Goal: Navigation & Orientation: Find specific page/section

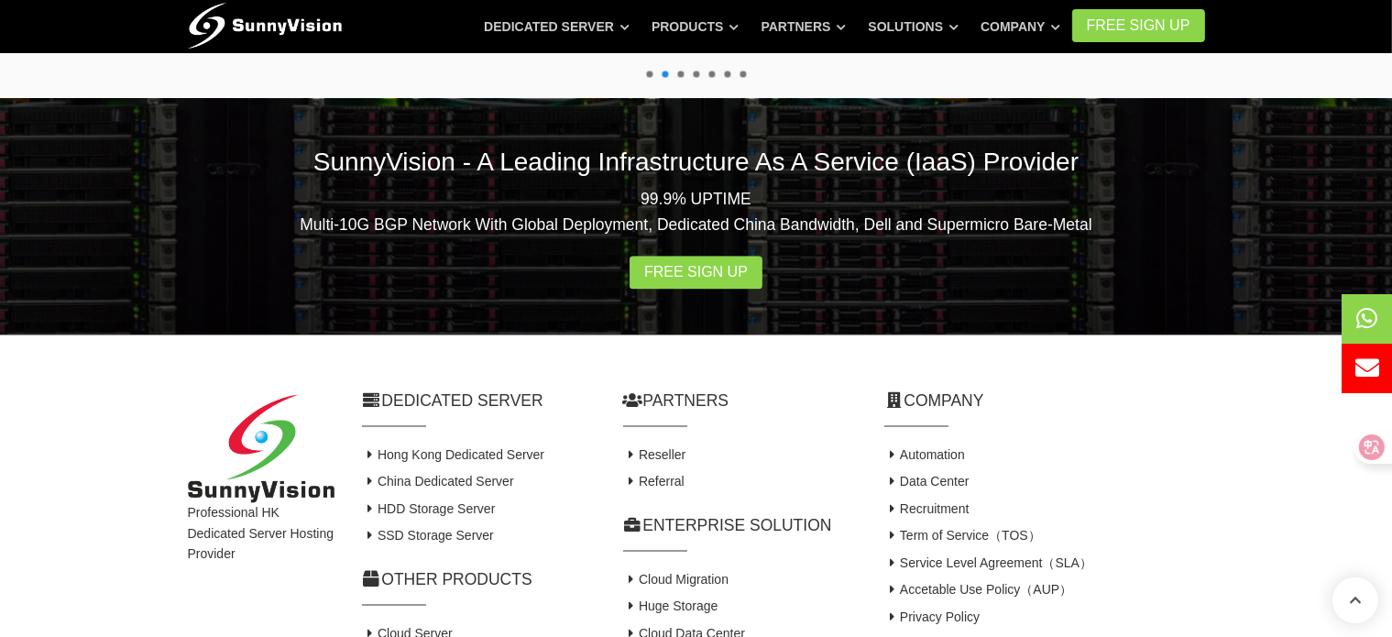
drag, startPoint x: 84, startPoint y: 286, endPoint x: 75, endPoint y: 547, distance: 261.3
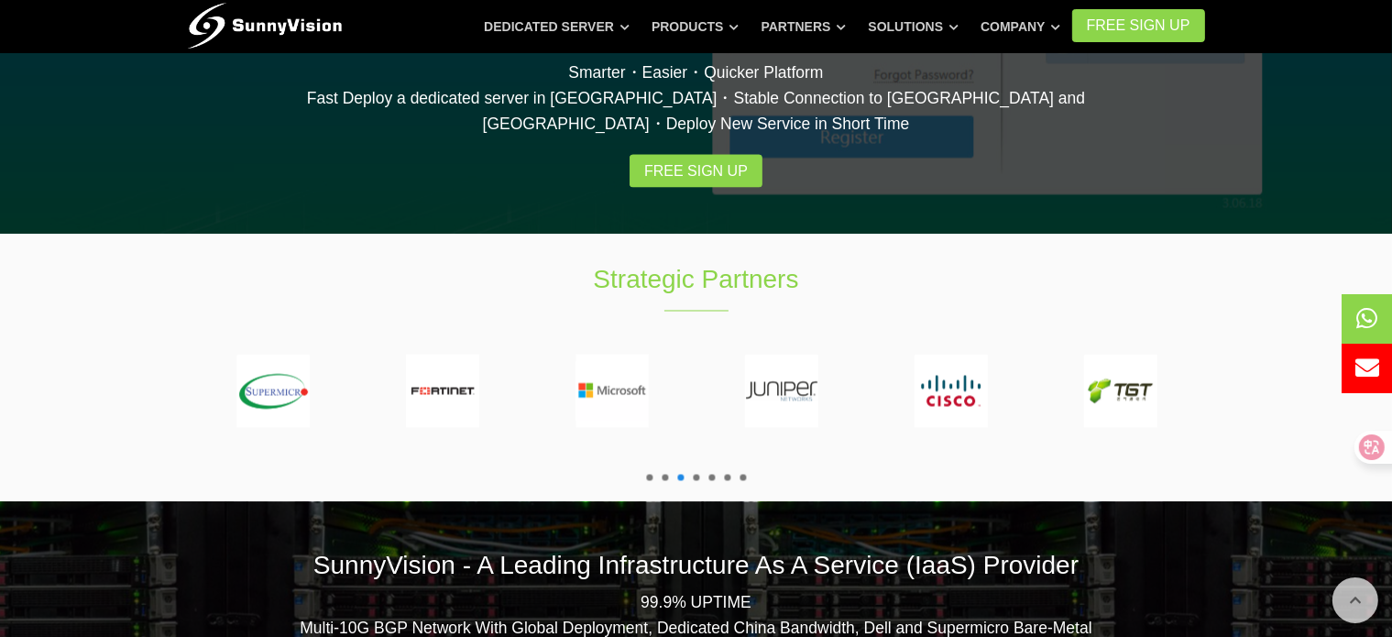
drag, startPoint x: 0, startPoint y: 486, endPoint x: 22, endPoint y: 366, distance: 122.0
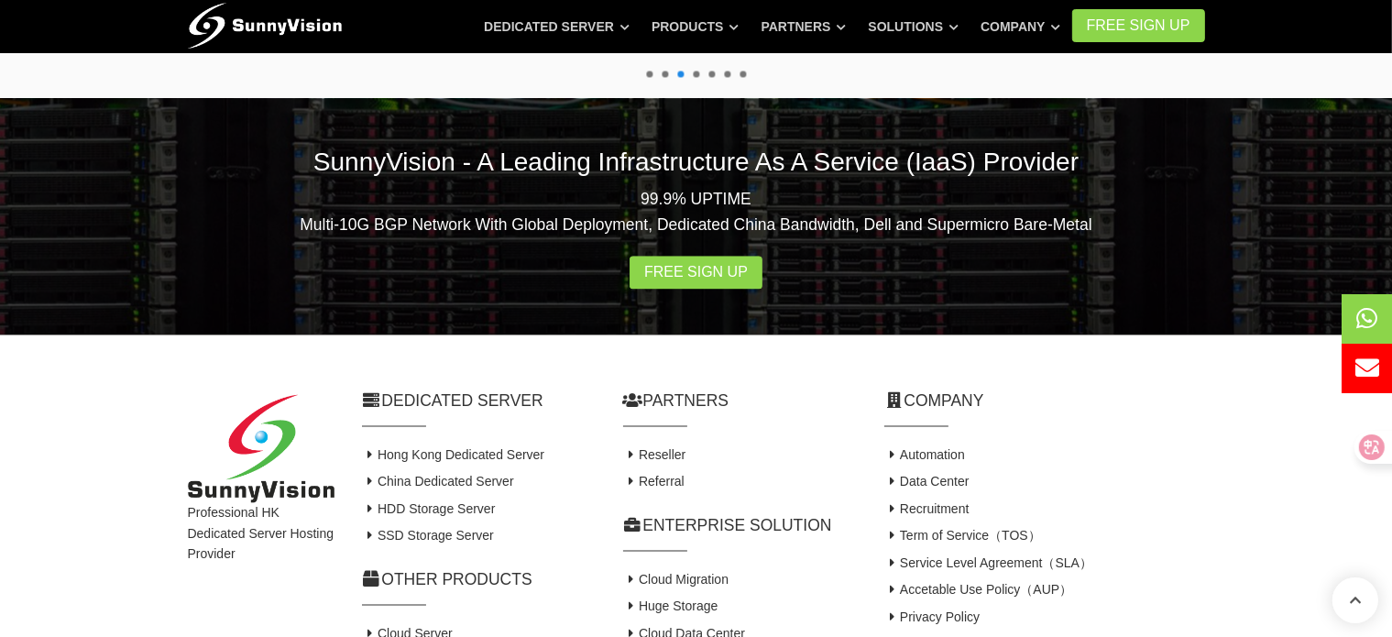
drag, startPoint x: 24, startPoint y: 356, endPoint x: 25, endPoint y: 492, distance: 135.6
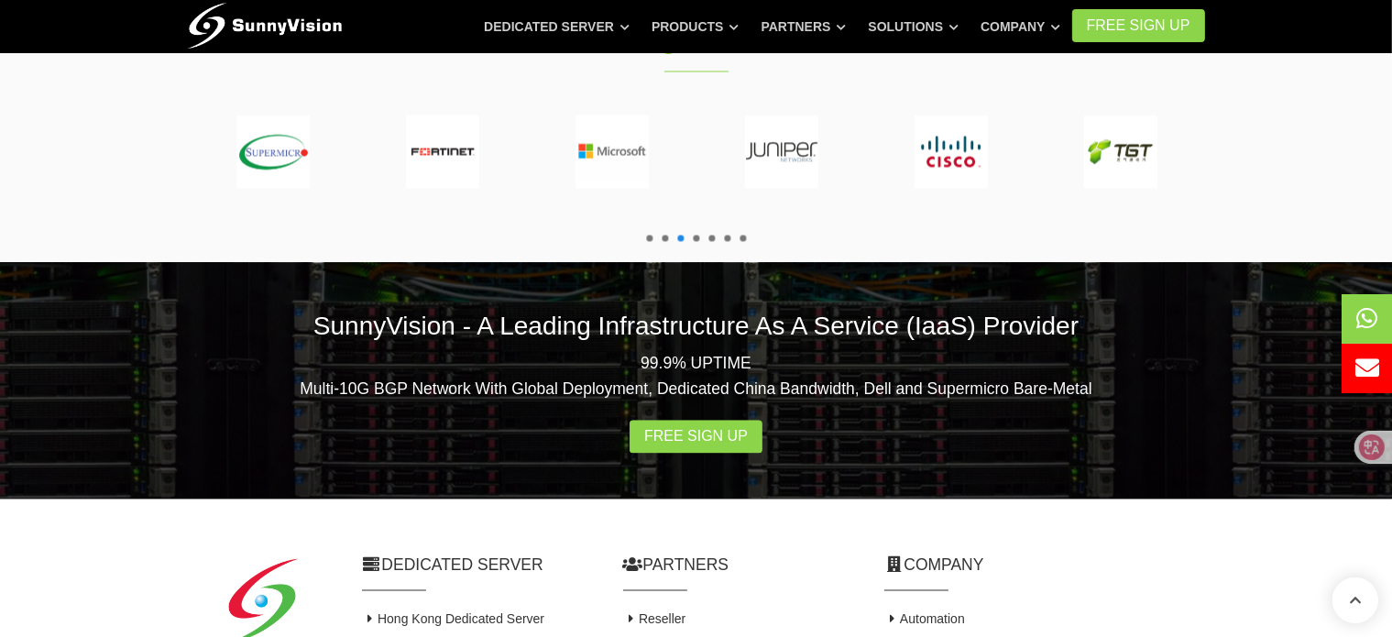
drag, startPoint x: 5, startPoint y: 283, endPoint x: 5, endPoint y: 340, distance: 56.8
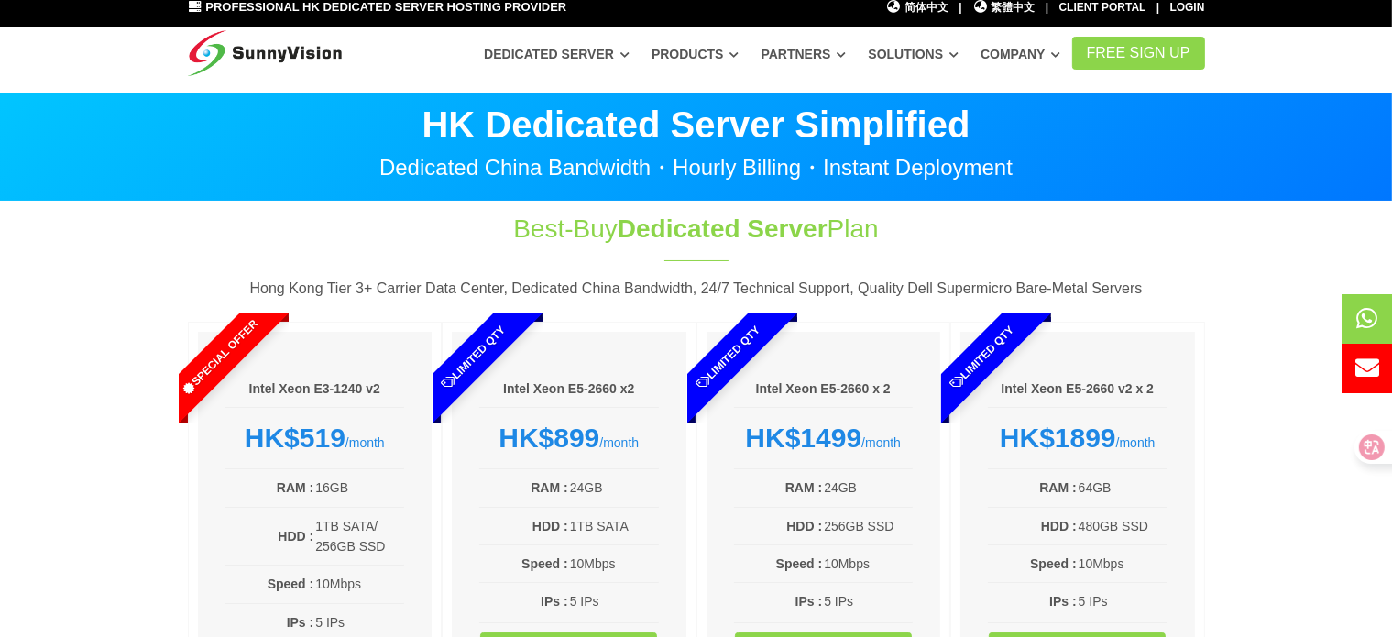
drag, startPoint x: 21, startPoint y: 457, endPoint x: 44, endPoint y: 198, distance: 260.3
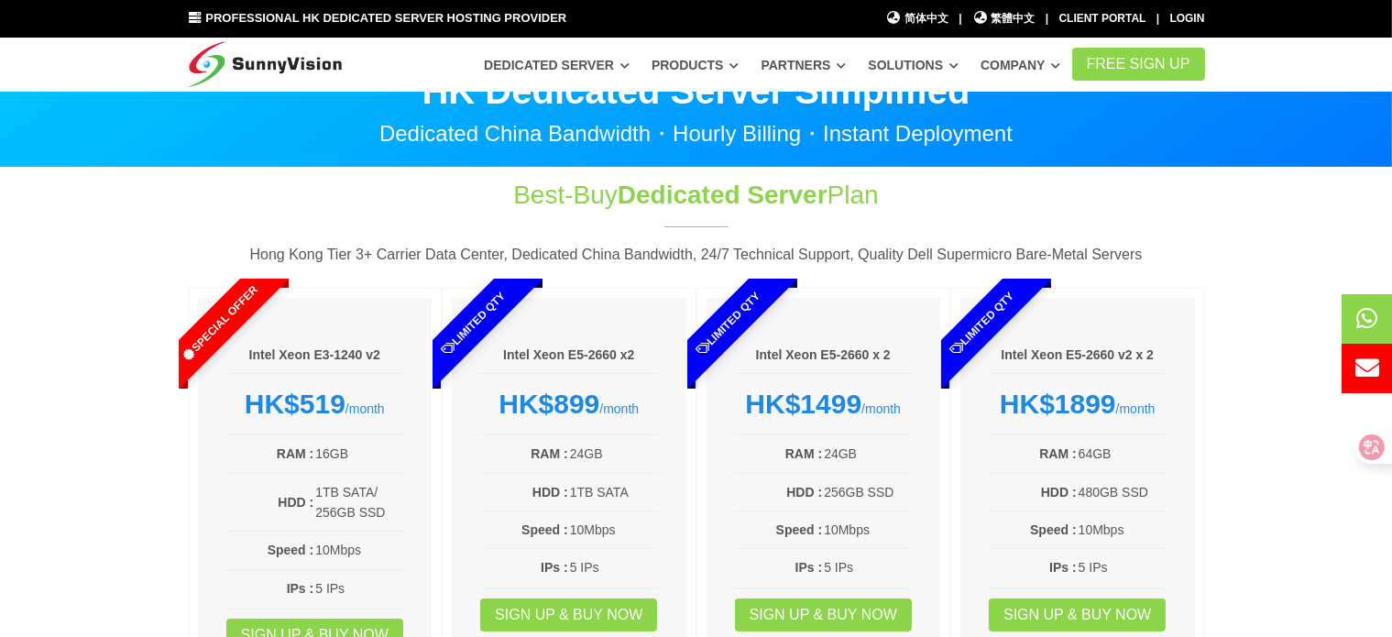
drag, startPoint x: 45, startPoint y: 200, endPoint x: 53, endPoint y: 237, distance: 38.5
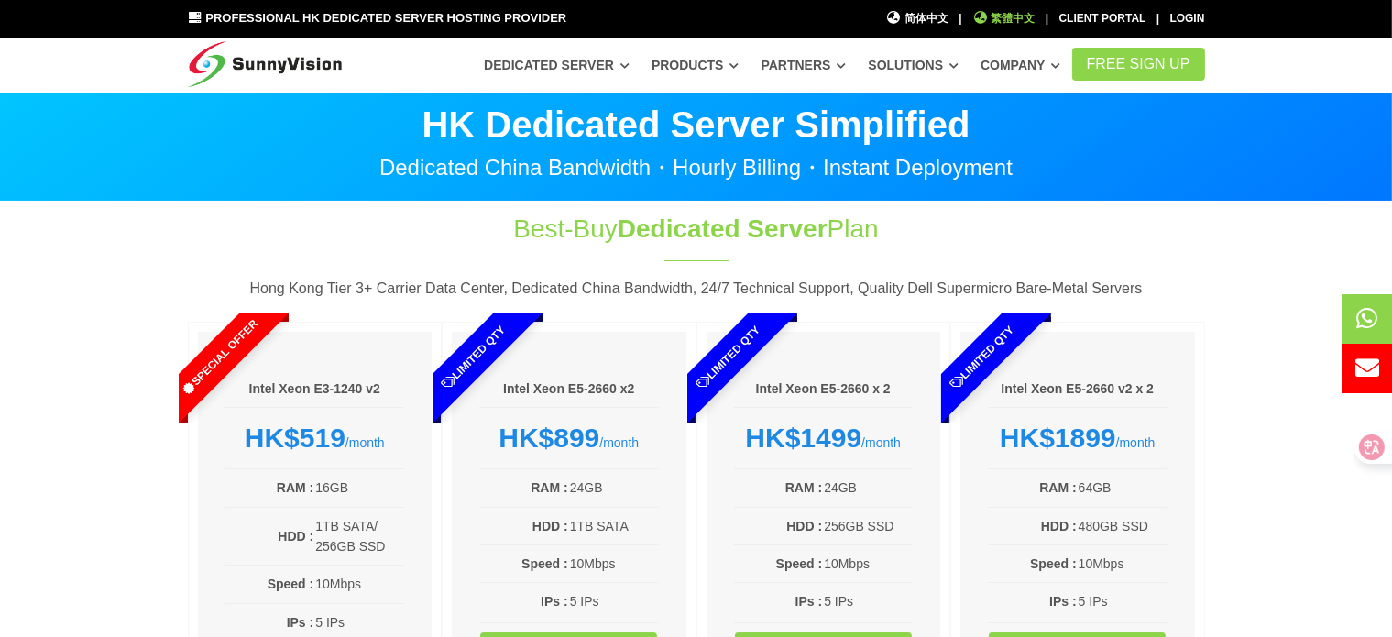
click at [997, 25] on span "繁體中文" at bounding box center [1003, 18] width 63 height 17
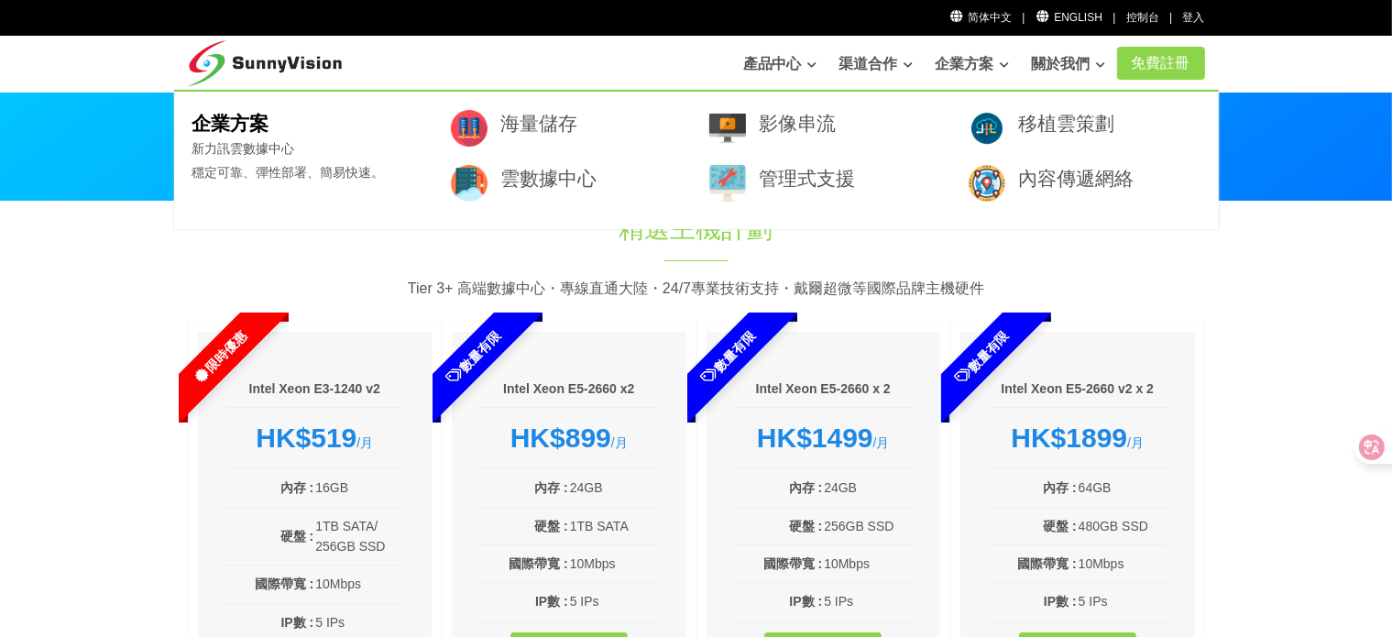
click at [1316, 267] on section "精選主機計劃 Tier 3+ 高端數據中心・專線直通大陸・24/7專業技術支持・[PERSON_NAME]超微等國際品牌主機硬件 限時優惠 Intel Xeo…" at bounding box center [696, 494] width 1392 height 585
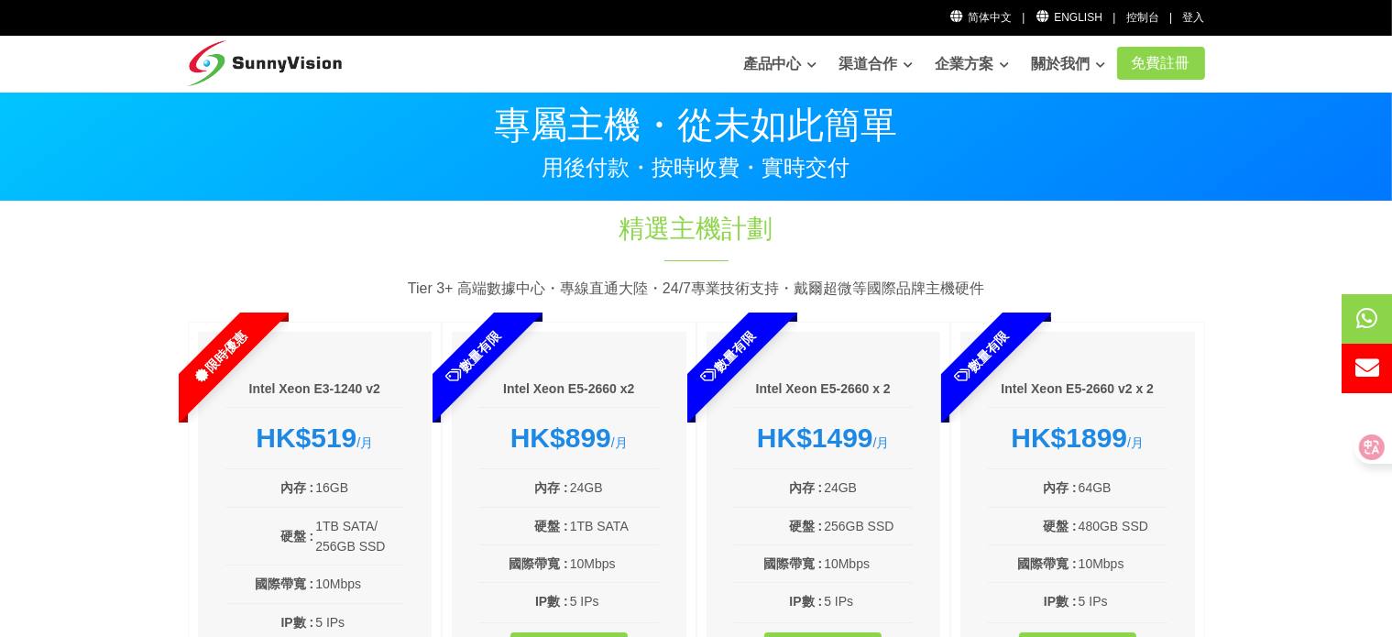
click at [271, 57] on img at bounding box center [265, 59] width 155 height 46
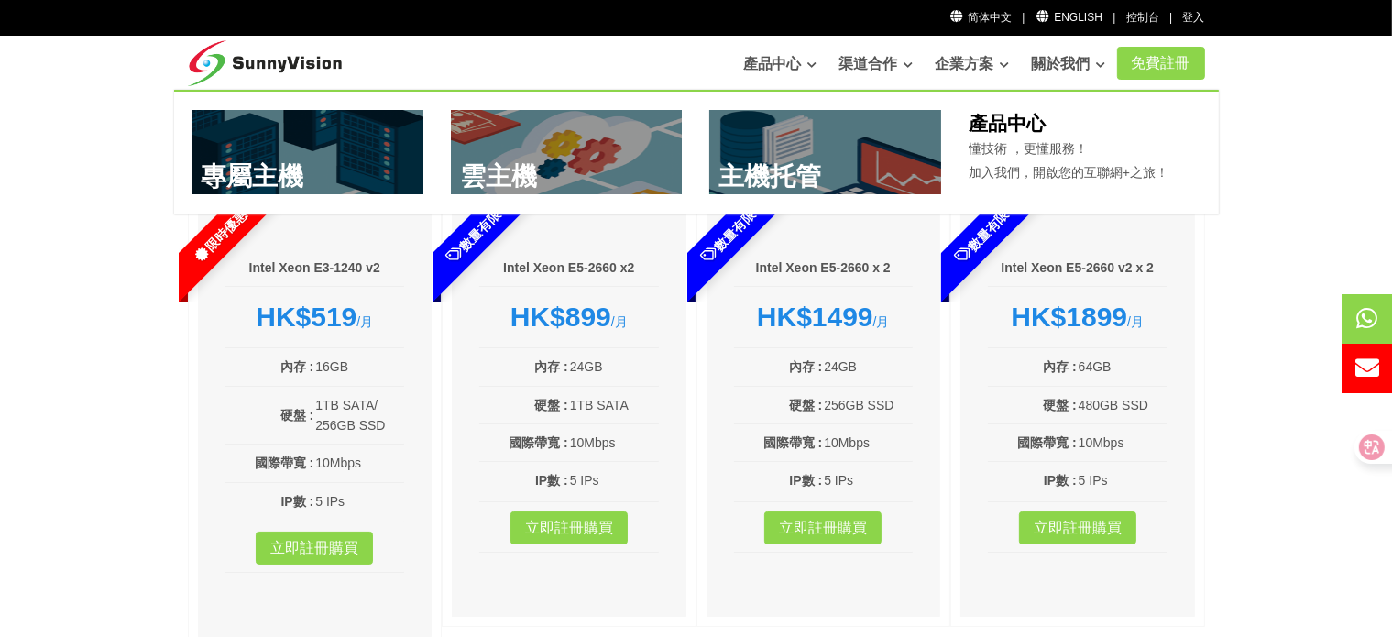
drag, startPoint x: 1282, startPoint y: 133, endPoint x: 1270, endPoint y: 241, distance: 108.8
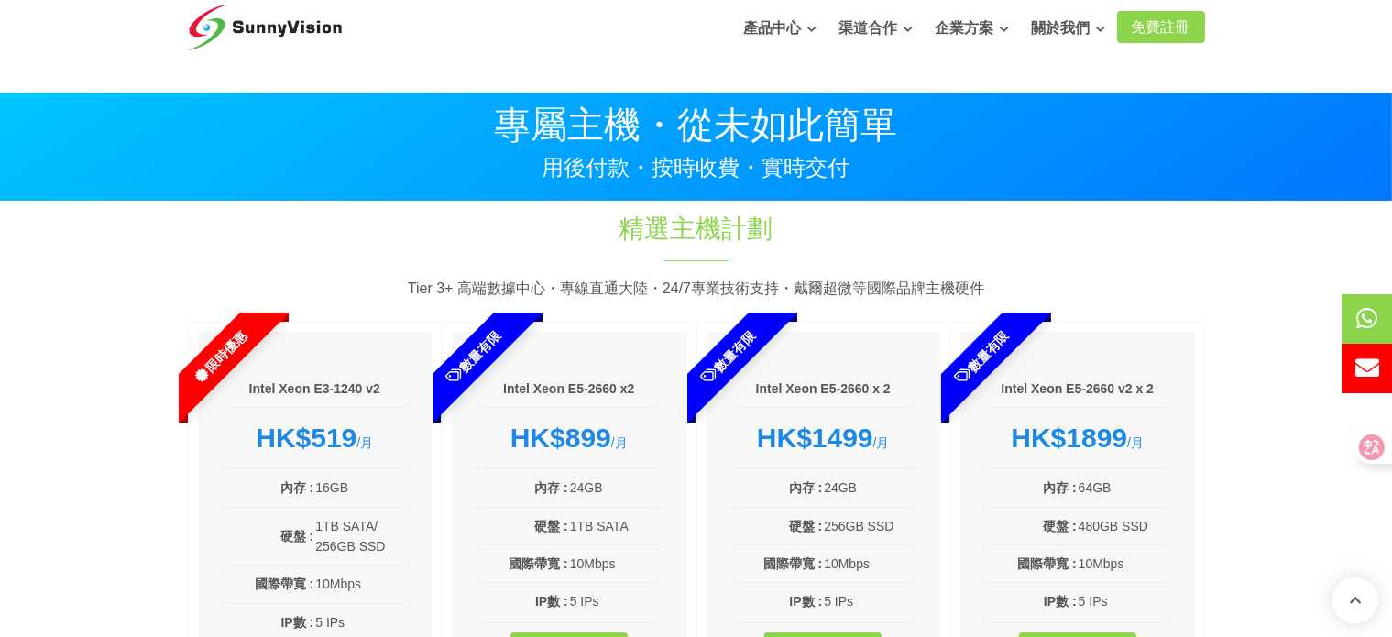
drag, startPoint x: 148, startPoint y: 555, endPoint x: 143, endPoint y: 303, distance: 252.0
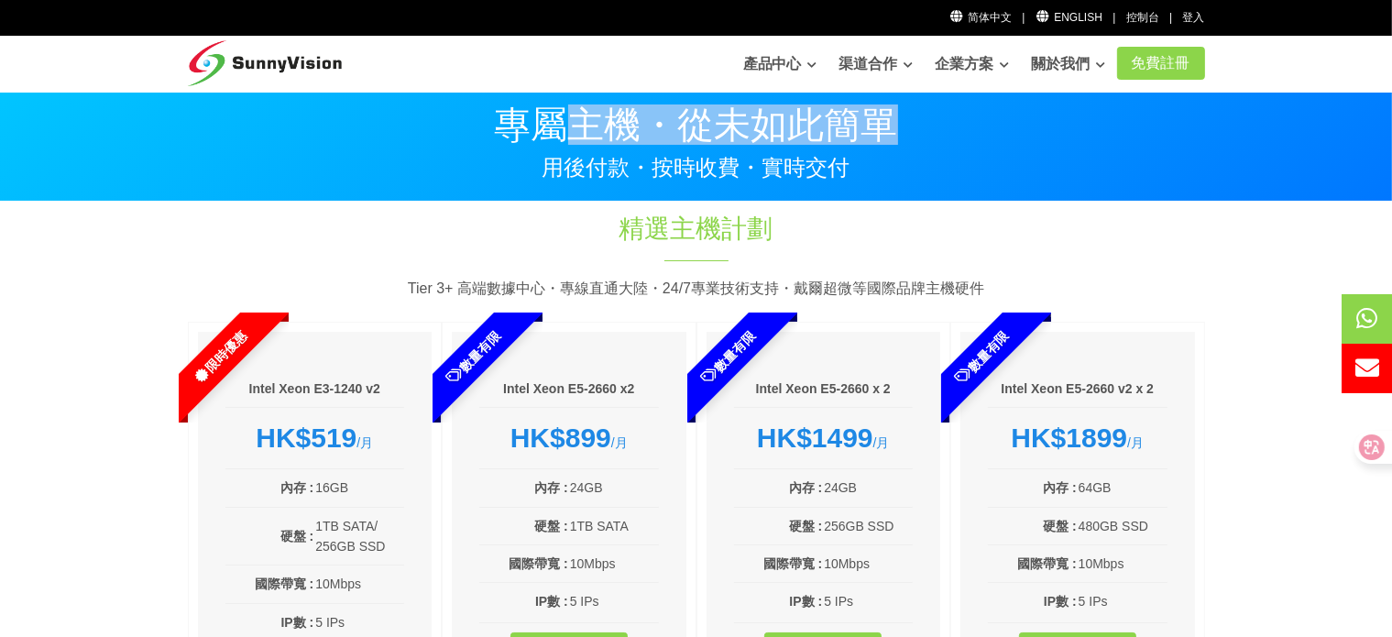
drag, startPoint x: 578, startPoint y: 117, endPoint x: 925, endPoint y: 116, distance: 347.3
click at [919, 117] on p "專屬主機・從未如此簡單" at bounding box center [696, 124] width 1017 height 37
click at [956, 123] on p "專屬主機・從未如此簡單" at bounding box center [696, 124] width 1017 height 37
drag, startPoint x: 850, startPoint y: 109, endPoint x: 531, endPoint y: 128, distance: 319.4
click at [531, 128] on p "專屬主機・從未如此簡單" at bounding box center [696, 124] width 1017 height 37
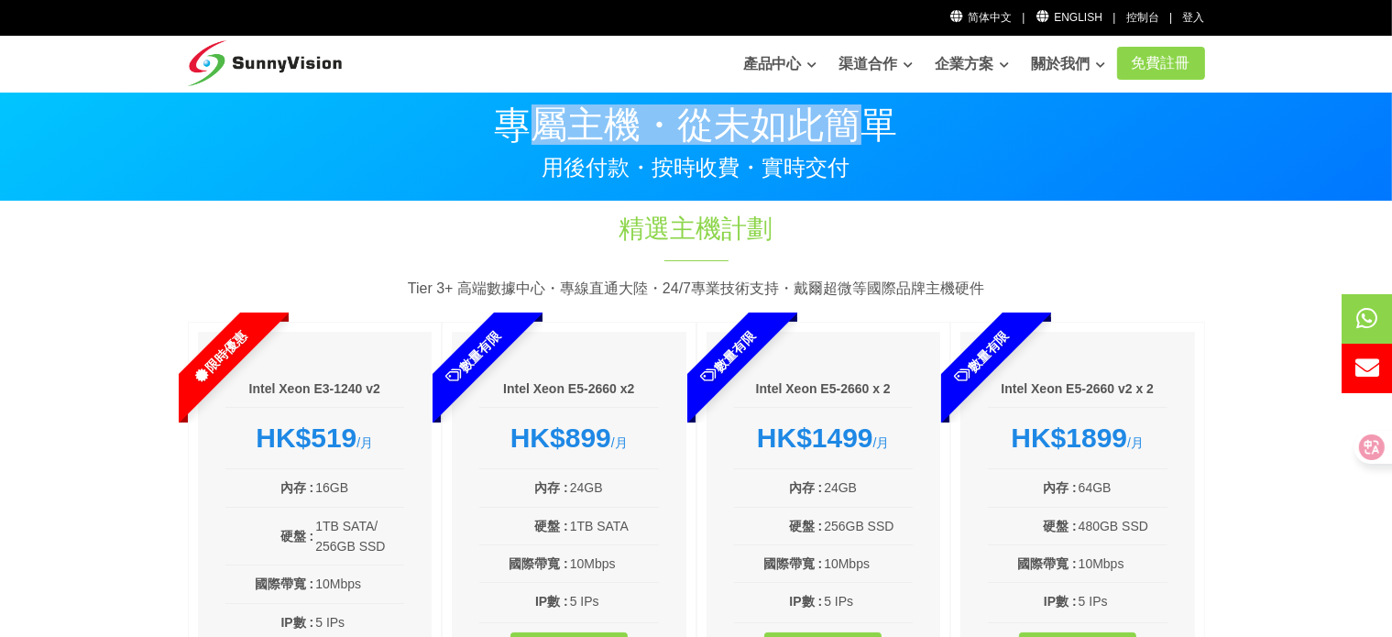
click at [531, 128] on p "專屬主機・從未如此簡單" at bounding box center [696, 124] width 1017 height 37
drag, startPoint x: 533, startPoint y: 130, endPoint x: 859, endPoint y: 115, distance: 325.6
click at [859, 115] on p "專屬主機・從未如此簡單" at bounding box center [696, 124] width 1017 height 37
drag, startPoint x: 536, startPoint y: 119, endPoint x: 877, endPoint y: 122, distance: 340.9
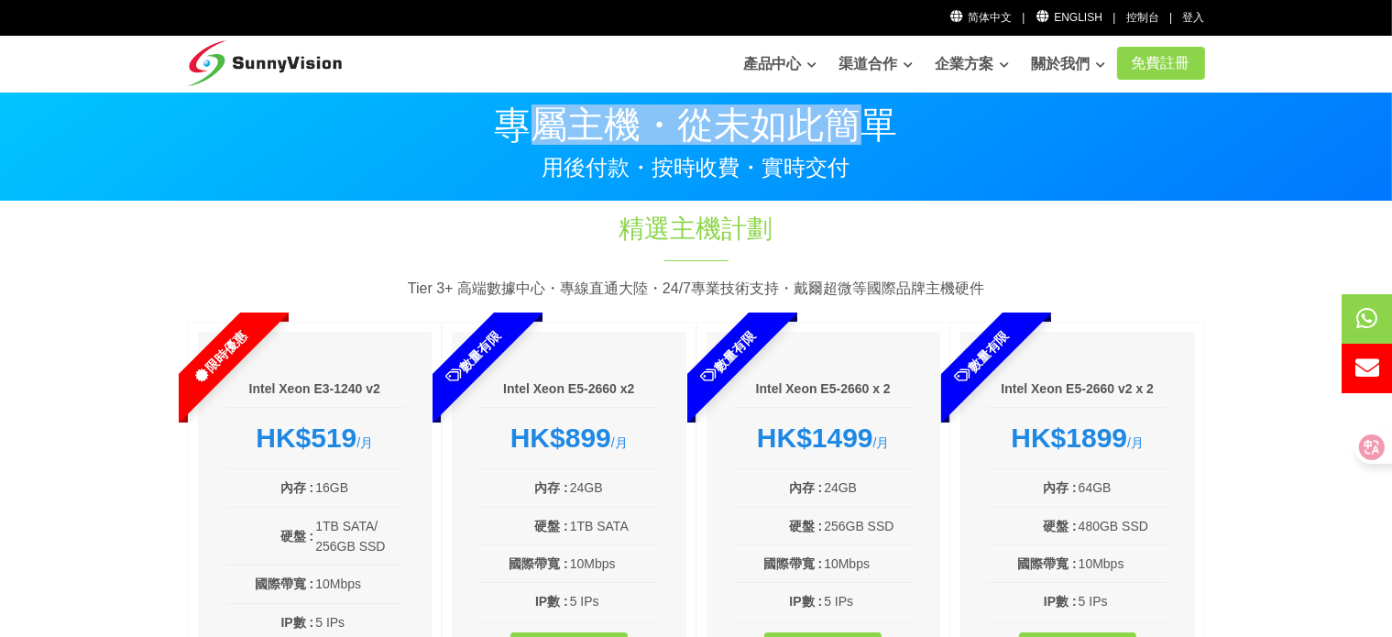
click at [877, 122] on p "專屬主機・從未如此簡單" at bounding box center [696, 124] width 1017 height 37
click at [698, 127] on p "專屬主機・從未如此簡單" at bounding box center [696, 124] width 1017 height 37
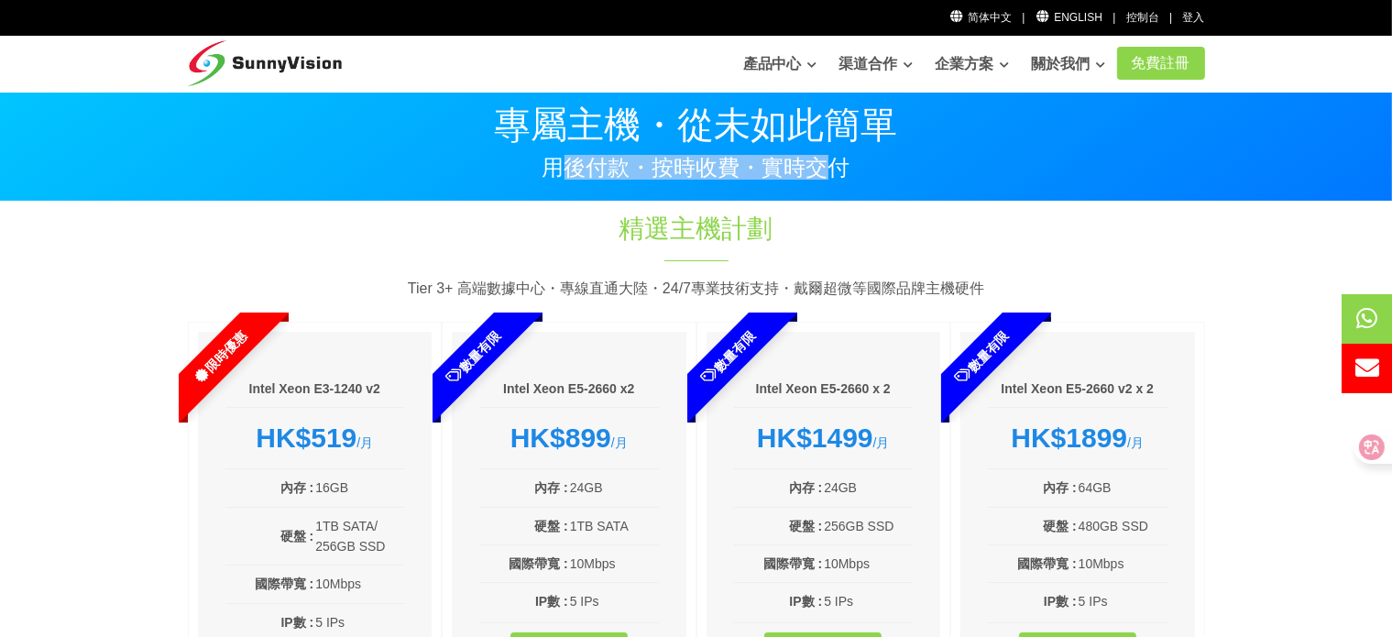
drag, startPoint x: 561, startPoint y: 174, endPoint x: 818, endPoint y: 166, distance: 257.6
click at [818, 166] on p "用後付款・按時收費・實時交付" at bounding box center [696, 168] width 1017 height 22
click at [806, 166] on p "用後付款・按時收費・實時交付" at bounding box center [696, 168] width 1017 height 22
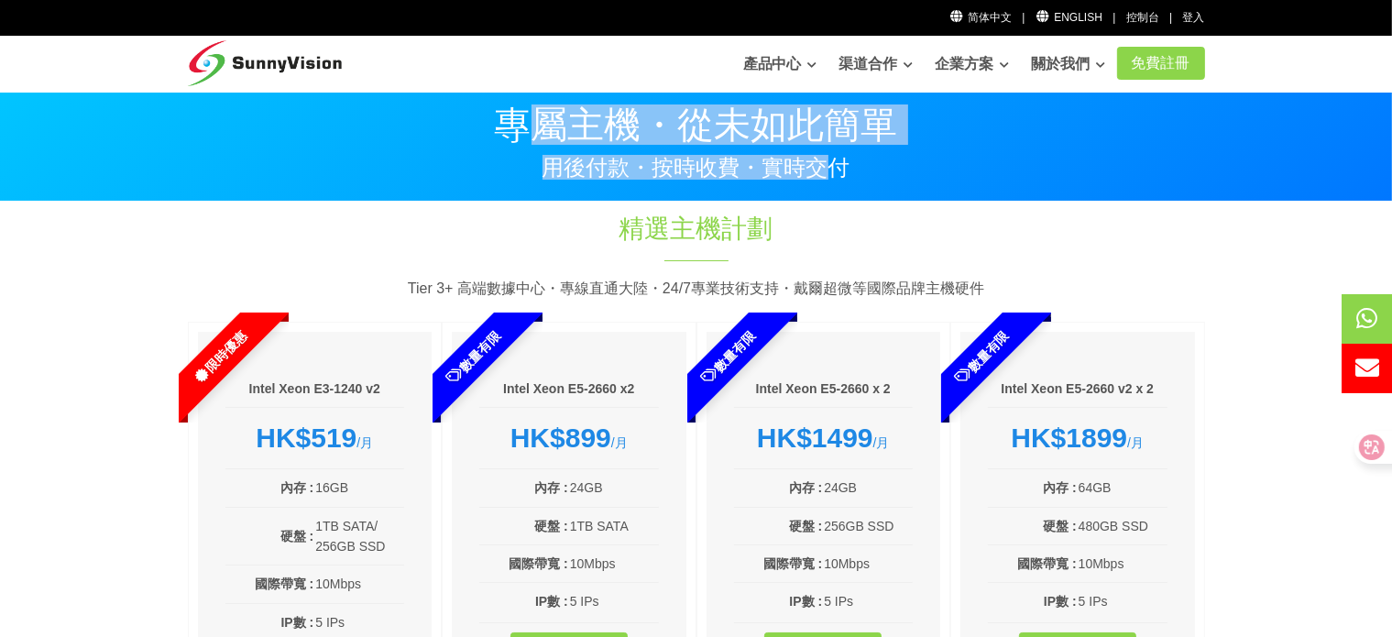
drag, startPoint x: 530, startPoint y: 133, endPoint x: 783, endPoint y: 168, distance: 256.2
click at [820, 168] on div "專屬主機・從未如此簡單 用後付款・按時收費・實時交付" at bounding box center [696, 136] width 1045 height 86
click at [783, 168] on p "用後付款・按時收費・實時交付" at bounding box center [696, 168] width 1017 height 22
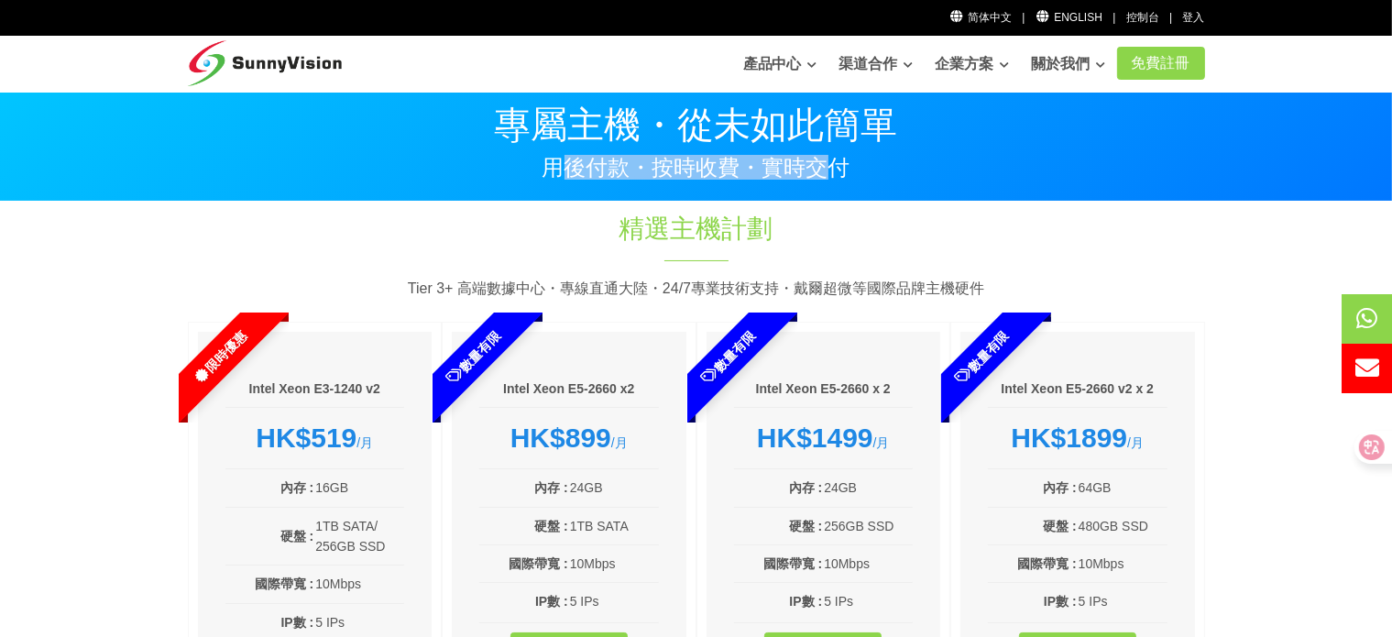
drag, startPoint x: 835, startPoint y: 165, endPoint x: 553, endPoint y: 146, distance: 282.0
click at [561, 160] on p "用後付款・按時收費・實時交付" at bounding box center [696, 168] width 1017 height 22
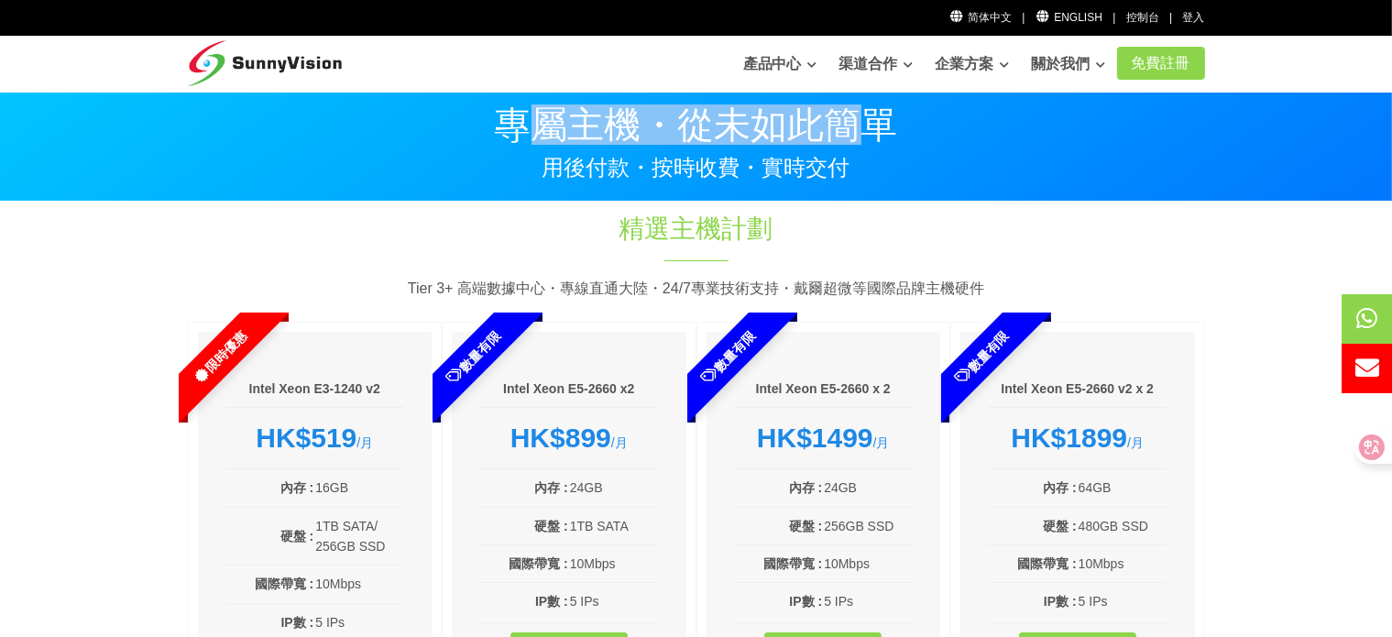
drag, startPoint x: 531, startPoint y: 111, endPoint x: 870, endPoint y: 131, distance: 338.7
click at [870, 131] on p "專屬主機・從未如此簡單" at bounding box center [696, 124] width 1017 height 37
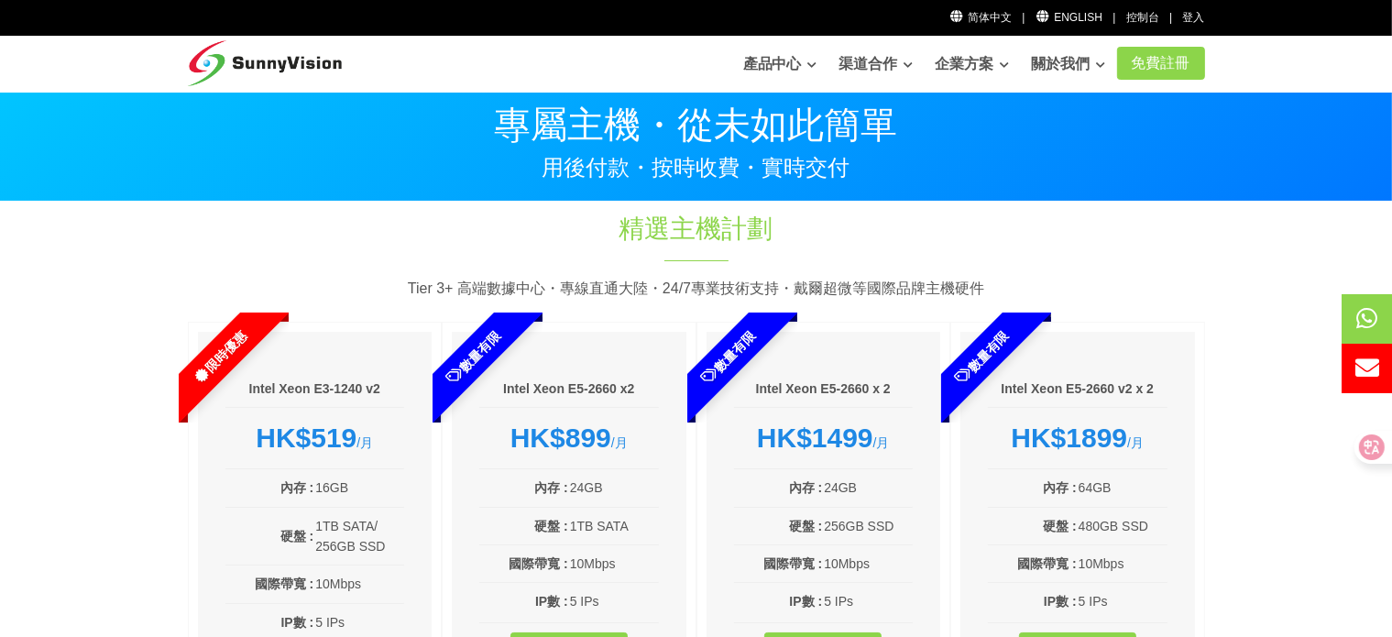
click at [1100, 149] on div "專屬主機・從未如此簡單 用後付款・按時收費・實時交付" at bounding box center [696, 136] width 1045 height 86
click at [221, 51] on img at bounding box center [265, 59] width 155 height 46
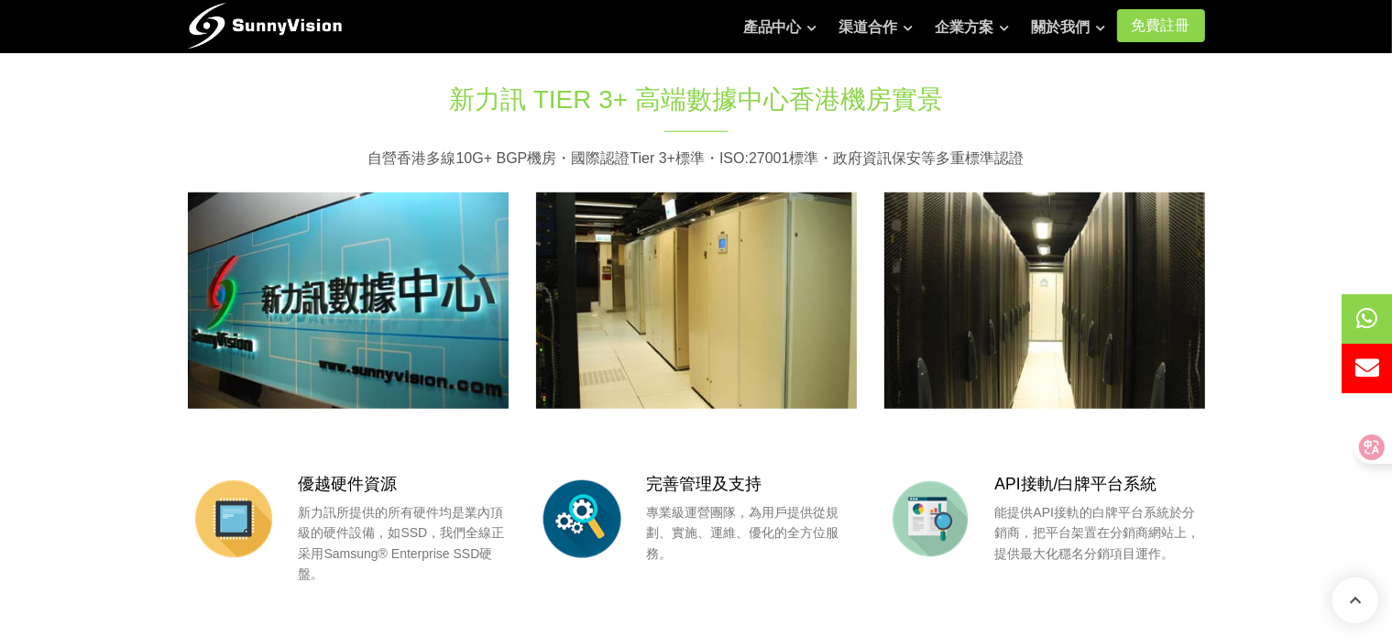
scroll to position [1268, 0]
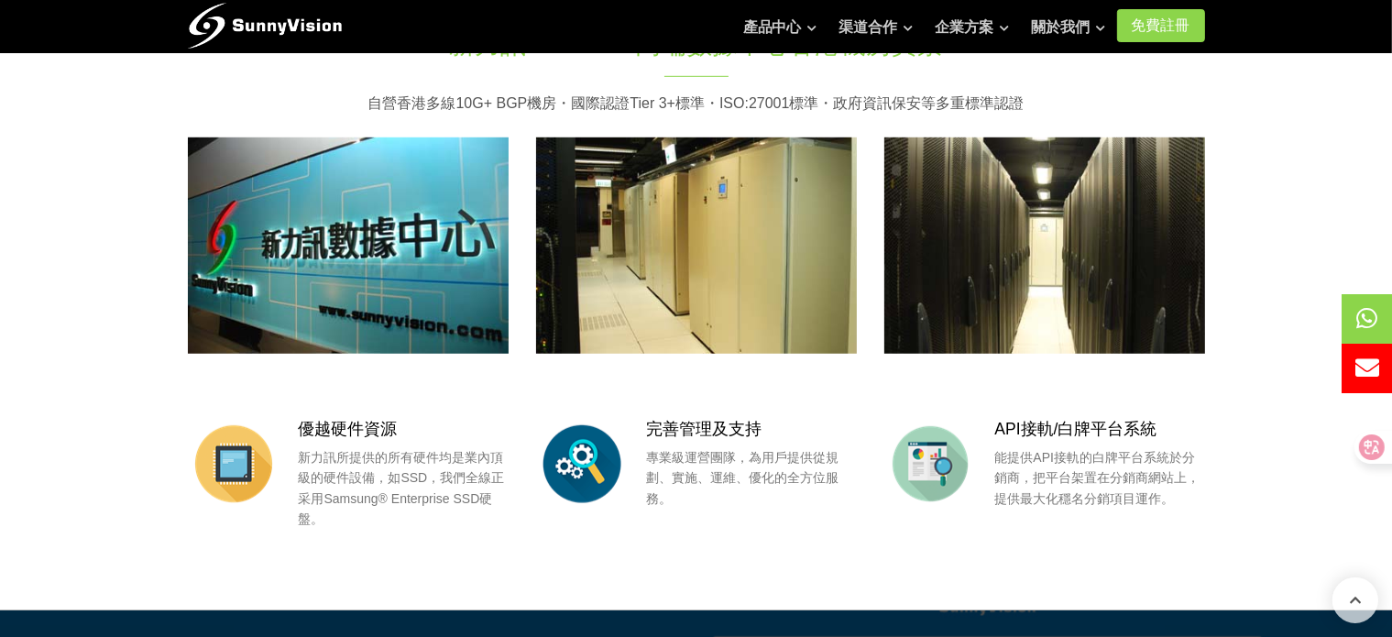
drag, startPoint x: 1286, startPoint y: 219, endPoint x: 1274, endPoint y: 298, distance: 79.8
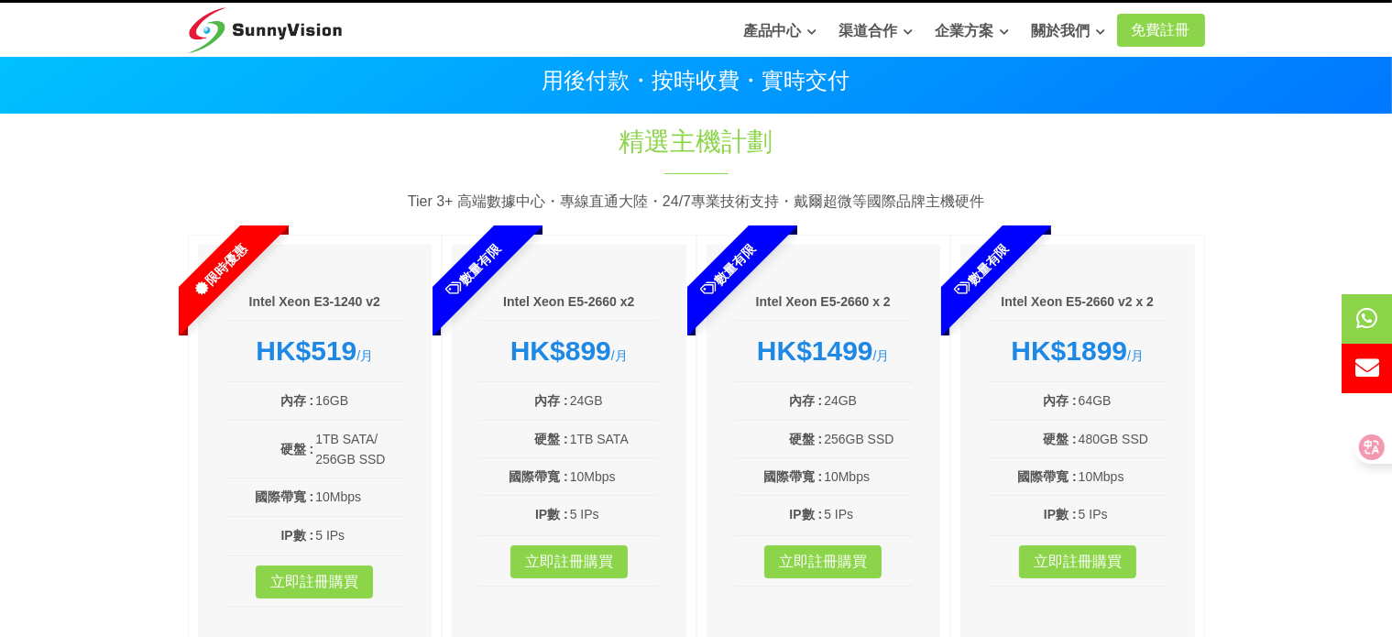
scroll to position [0, 0]
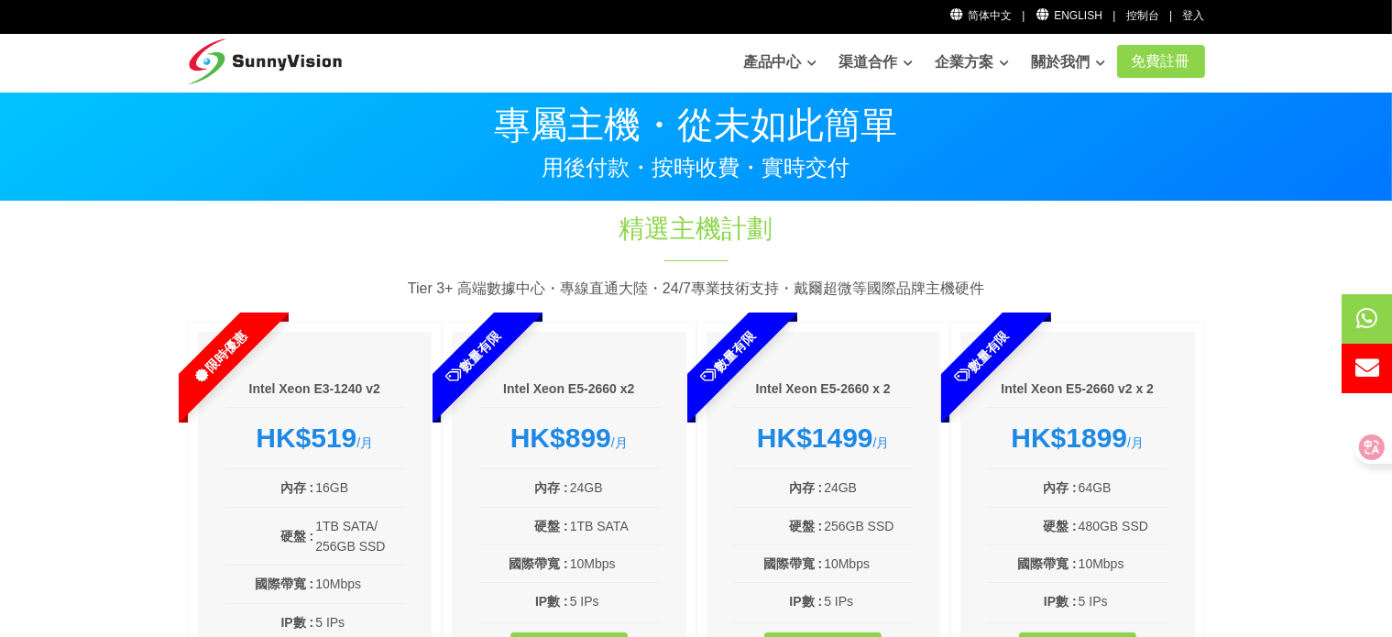
drag, startPoint x: 1279, startPoint y: 362, endPoint x: 1279, endPoint y: 208, distance: 153.9
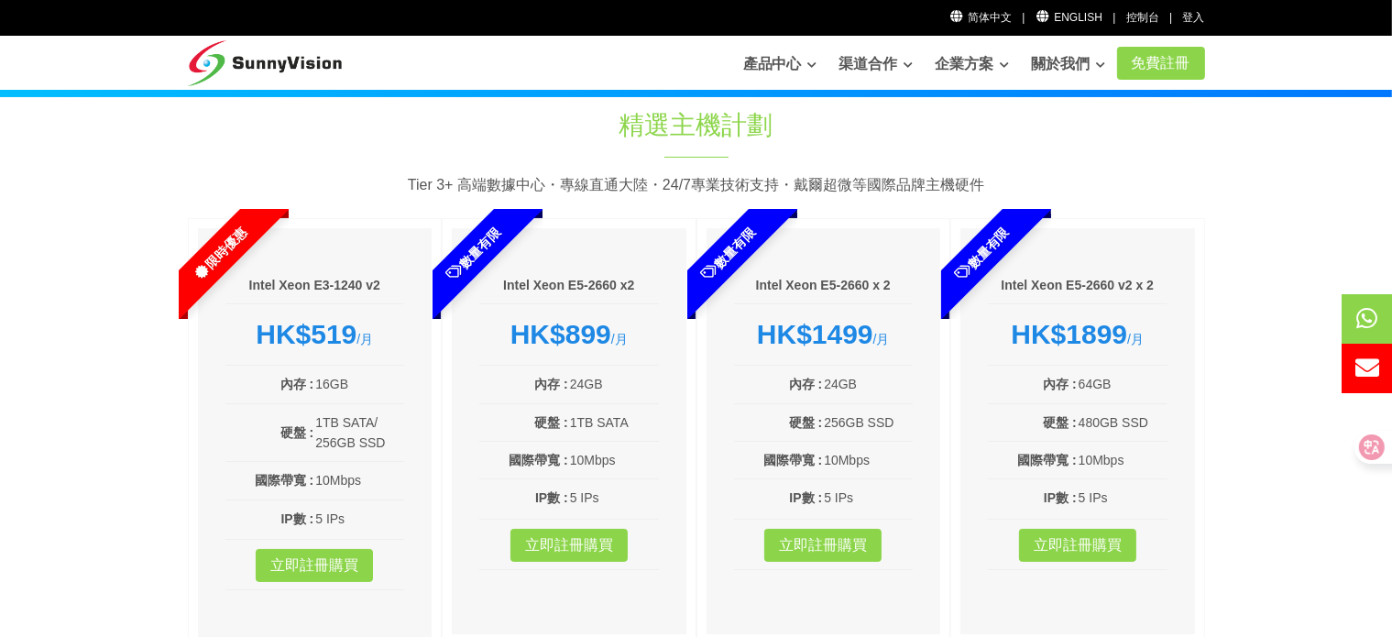
drag, startPoint x: 1279, startPoint y: 208, endPoint x: 1266, endPoint y: 303, distance: 96.2
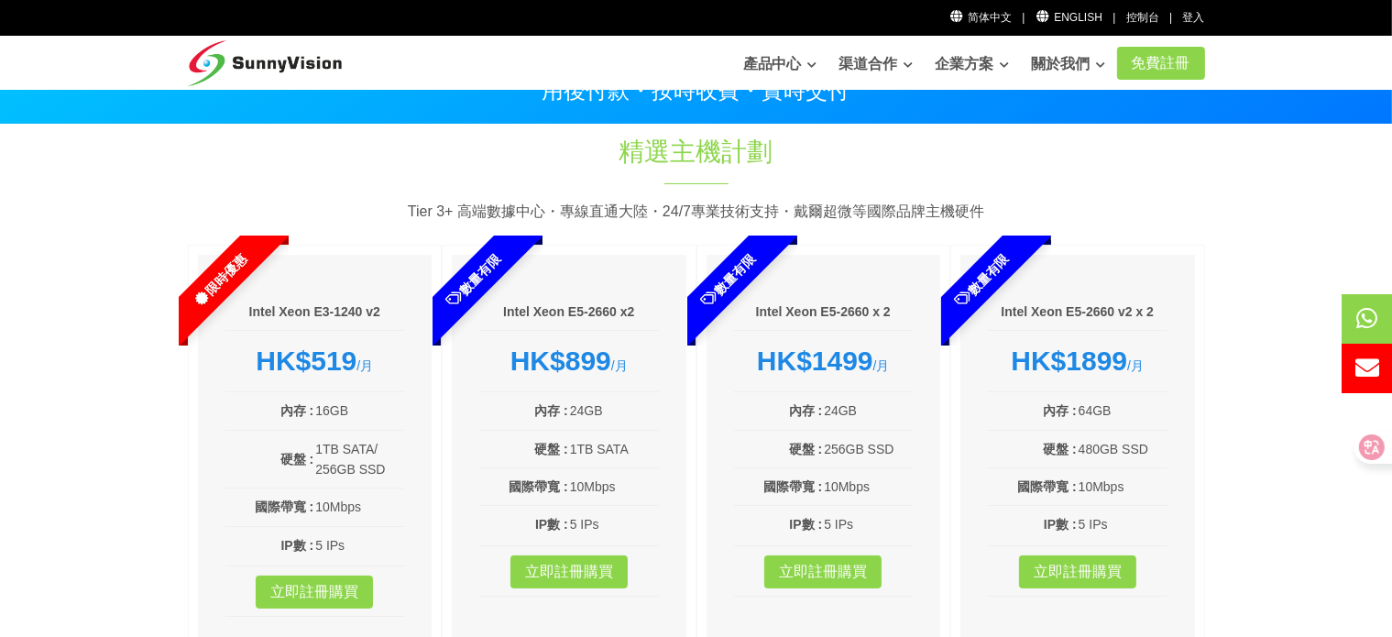
drag, startPoint x: 84, startPoint y: 117, endPoint x: 94, endPoint y: 190, distance: 73.1
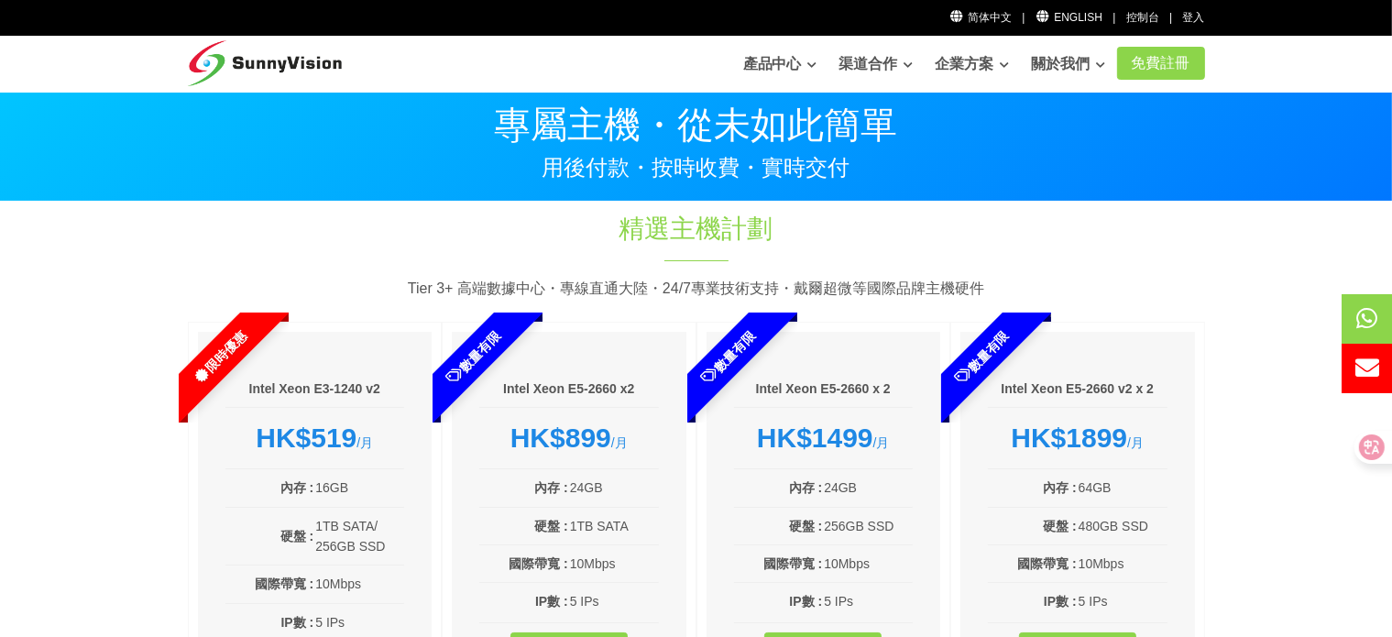
drag, startPoint x: 78, startPoint y: 299, endPoint x: 70, endPoint y: 164, distance: 134.9
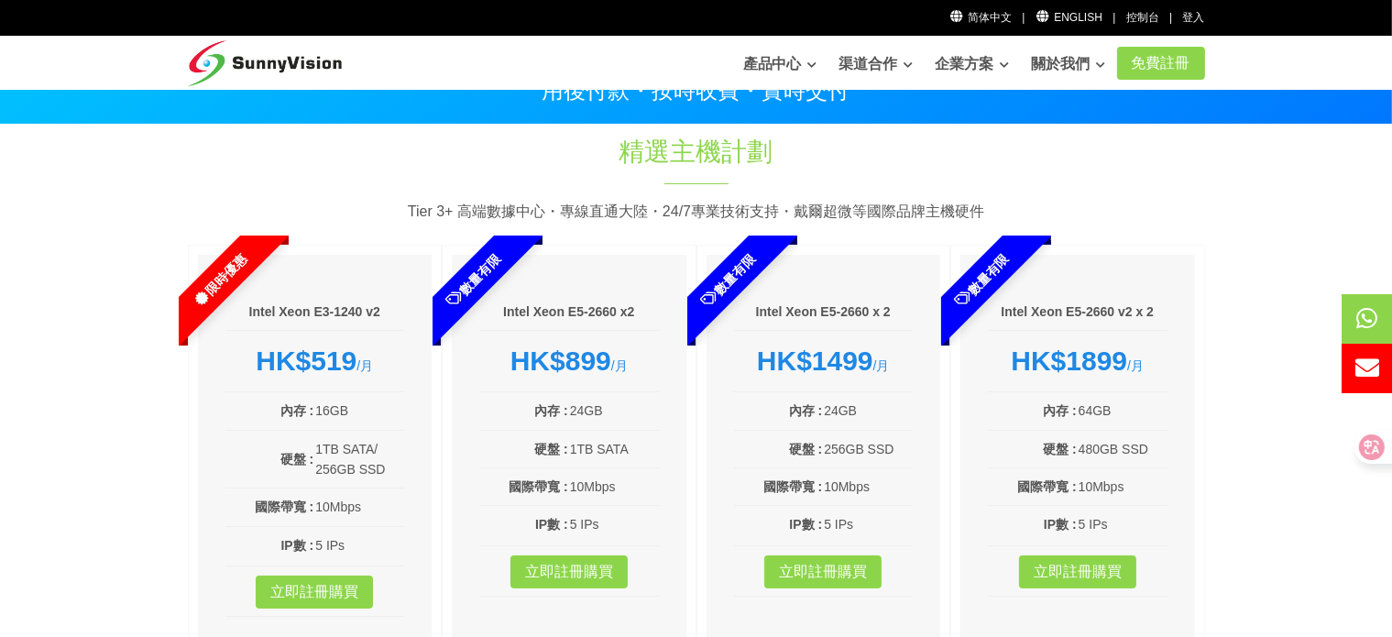
drag, startPoint x: 103, startPoint y: 137, endPoint x: 106, endPoint y: 162, distance: 25.9
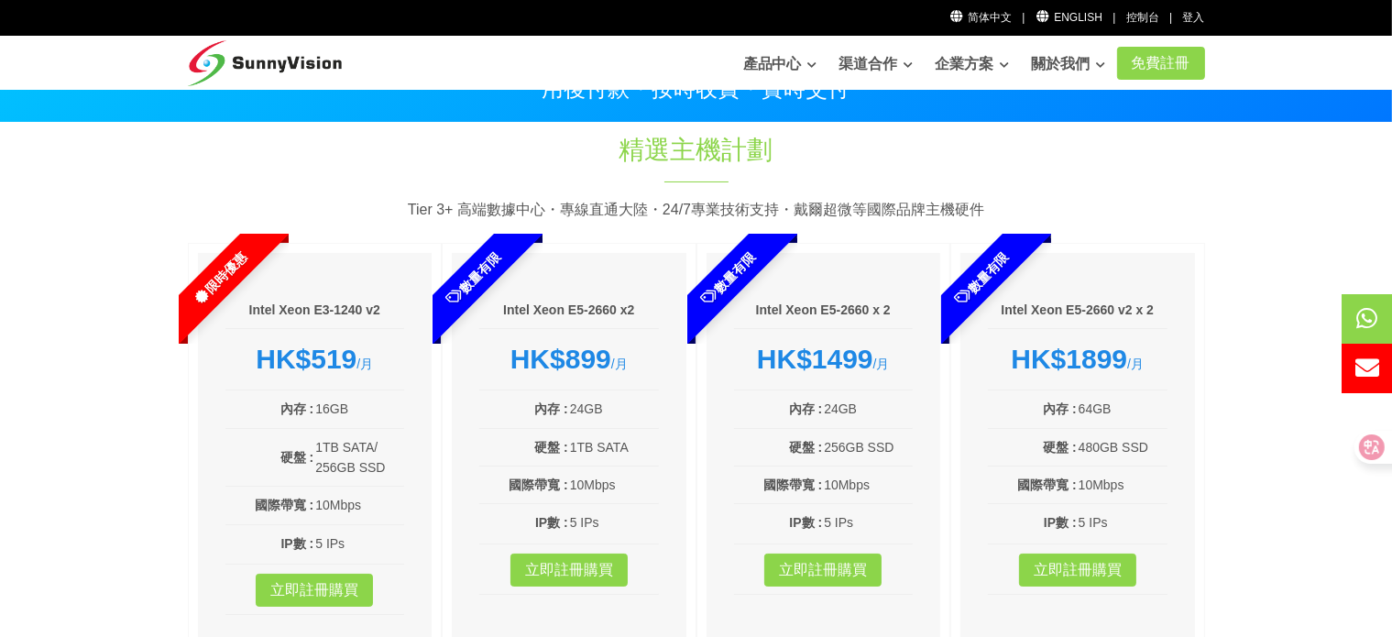
drag, startPoint x: 71, startPoint y: 147, endPoint x: 71, endPoint y: 212, distance: 65.1
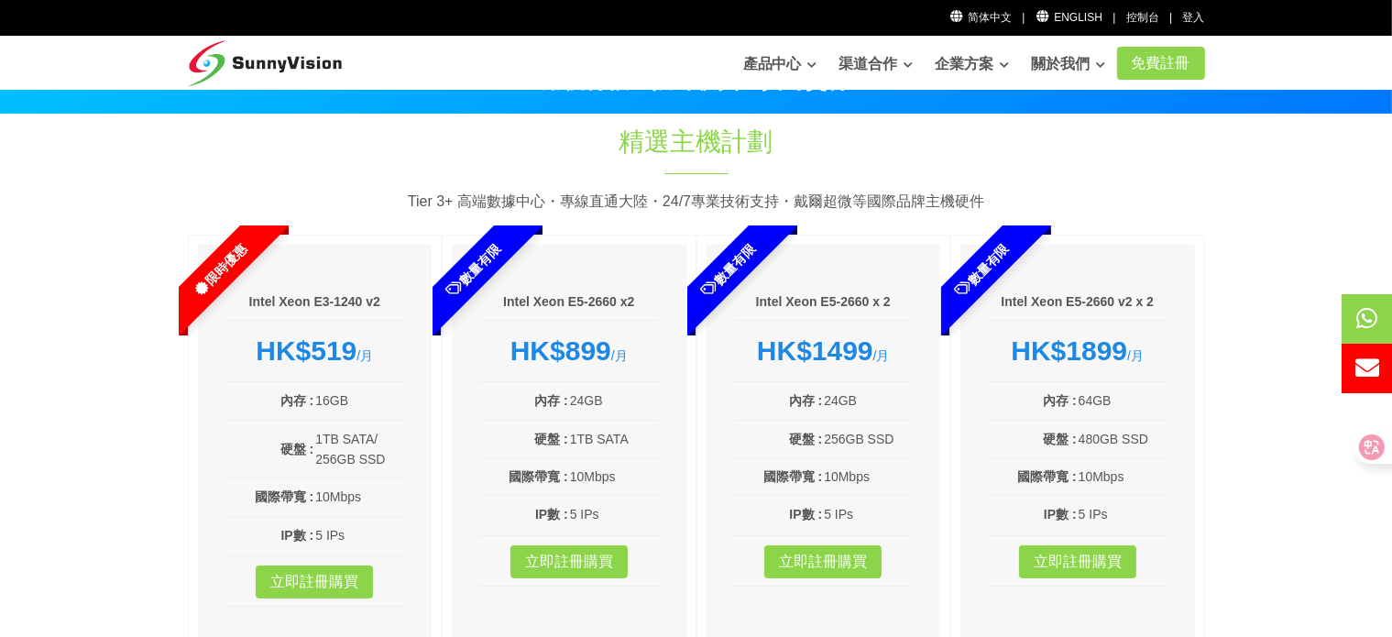
scroll to position [93, 0]
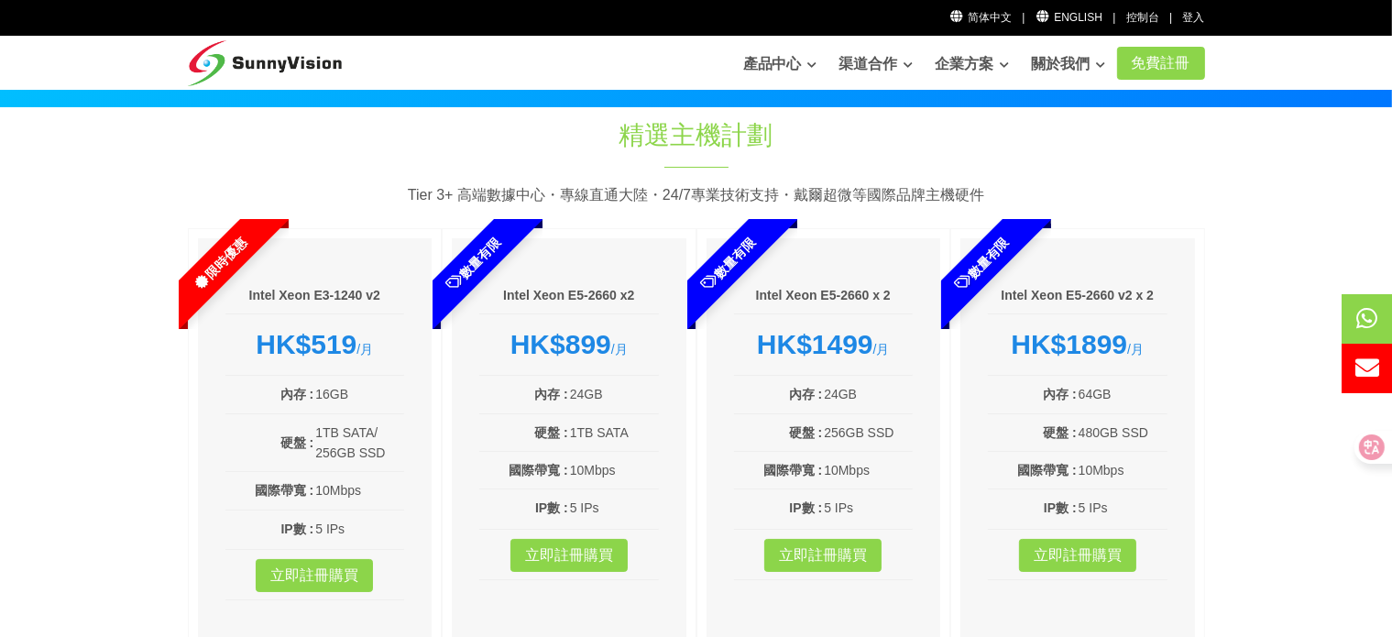
drag, startPoint x: 63, startPoint y: 183, endPoint x: 63, endPoint y: 212, distance: 28.4
click at [1262, 142] on section "精選主機計劃 Tier 3+ 高端數據中心・專線直通大陸・24/7專業技術支持・[PERSON_NAME]超微等國際品牌主機硬件 限時優惠 Intel Xeo…" at bounding box center [696, 400] width 1392 height 585
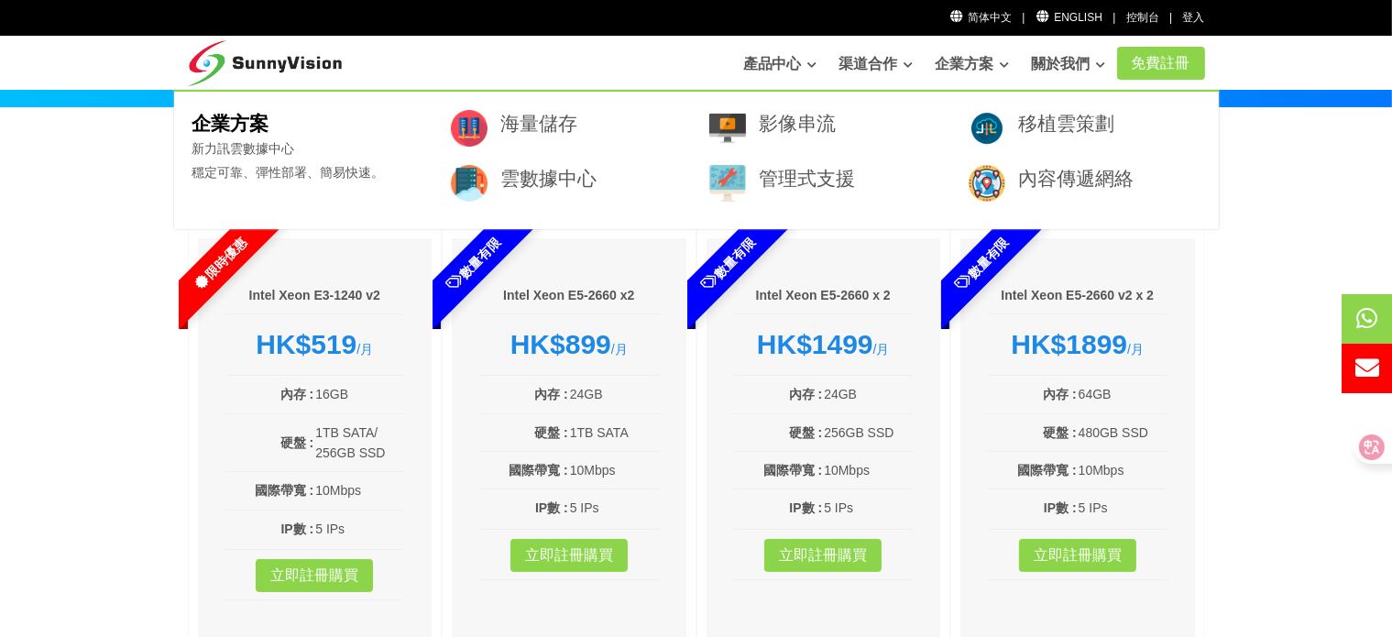
click at [44, 388] on section "精選主機計劃 Tier 3+ 高端數據中心・專線直通大陸・24/7專業技術支持・[PERSON_NAME]超微等國際品牌主機硬件 限時優惠 Intel Xeo…" at bounding box center [696, 400] width 1392 height 585
